Goal: Task Accomplishment & Management: Complete application form

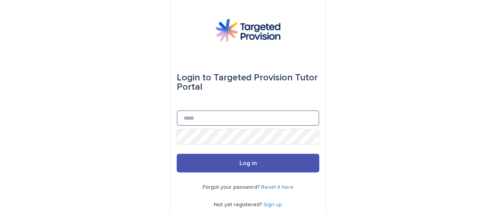
click at [251, 121] on input "Email" at bounding box center [248, 118] width 143 height 16
type input "**********"
click at [177, 154] on button "Log in" at bounding box center [248, 163] width 143 height 19
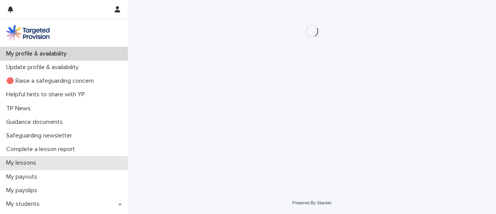
click at [31, 166] on div "My lessons" at bounding box center [64, 163] width 128 height 14
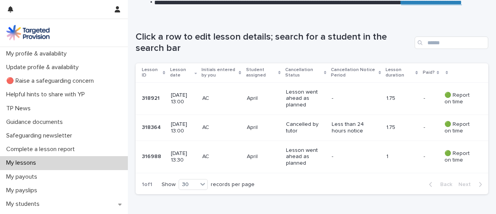
scroll to position [121, 0]
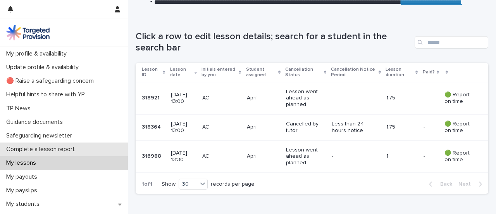
click at [56, 152] on p "Complete a lesson report" at bounding box center [42, 148] width 78 height 7
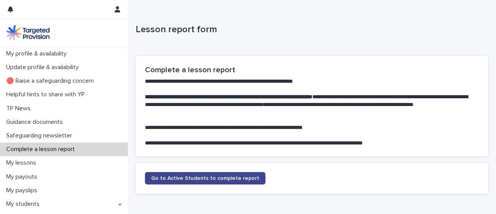
click at [216, 180] on span "Go to Active Students to complete report" at bounding box center [205, 177] width 108 height 5
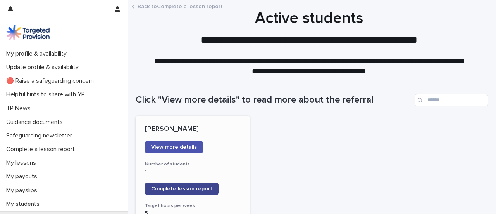
click at [180, 187] on span "Complete lesson report" at bounding box center [181, 188] width 61 height 5
click at [196, 189] on span "Complete lesson report" at bounding box center [181, 188] width 61 height 5
